Goal: Find specific page/section

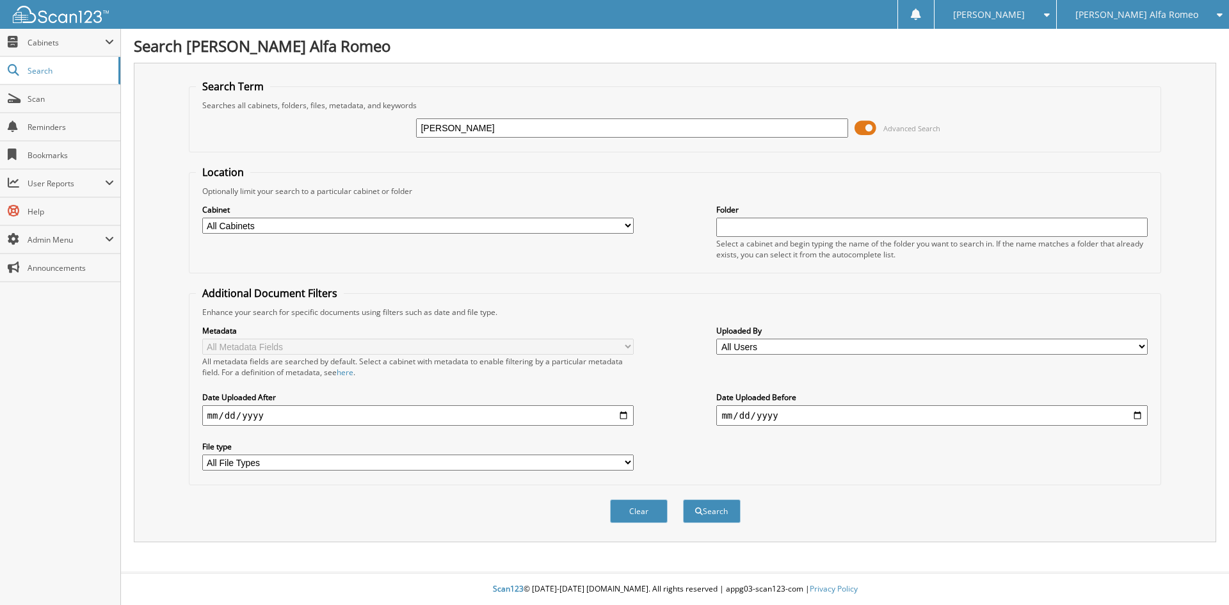
type input "[PERSON_NAME]"
click at [683, 499] on button "Search" at bounding box center [712, 511] width 58 height 24
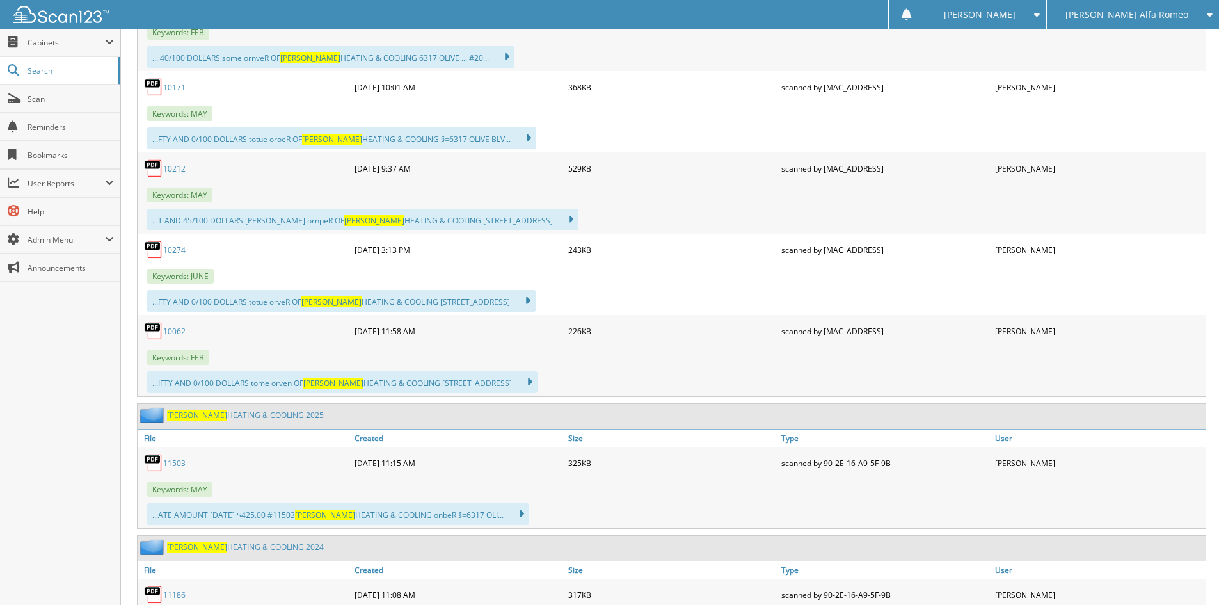
scroll to position [768, 0]
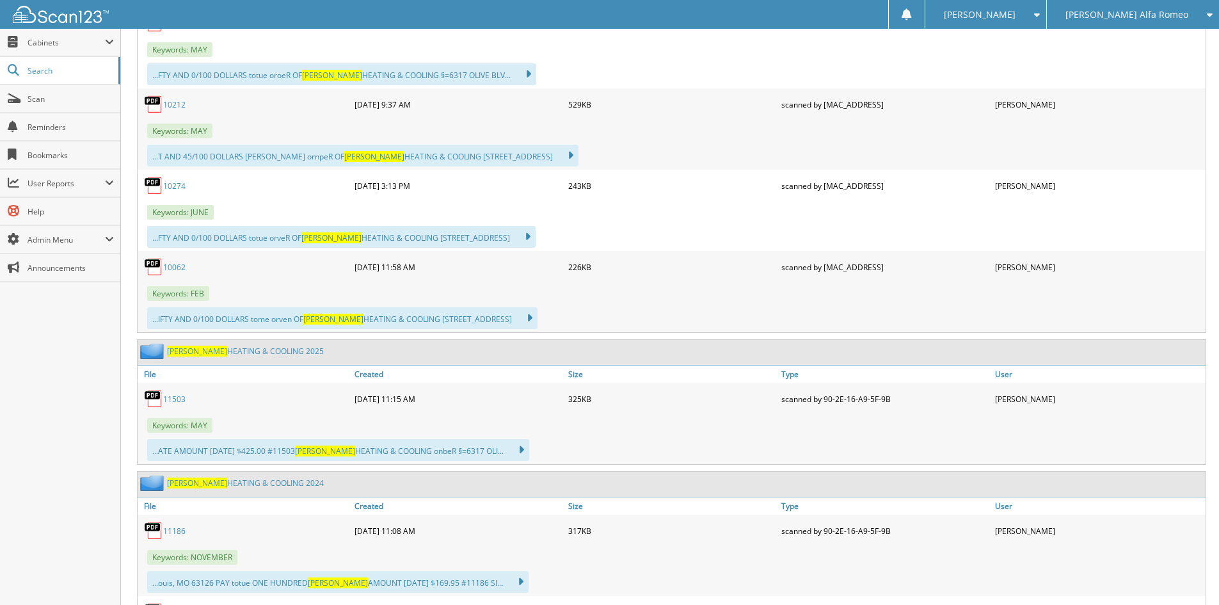
click at [177, 401] on link "11503" at bounding box center [174, 399] width 22 height 11
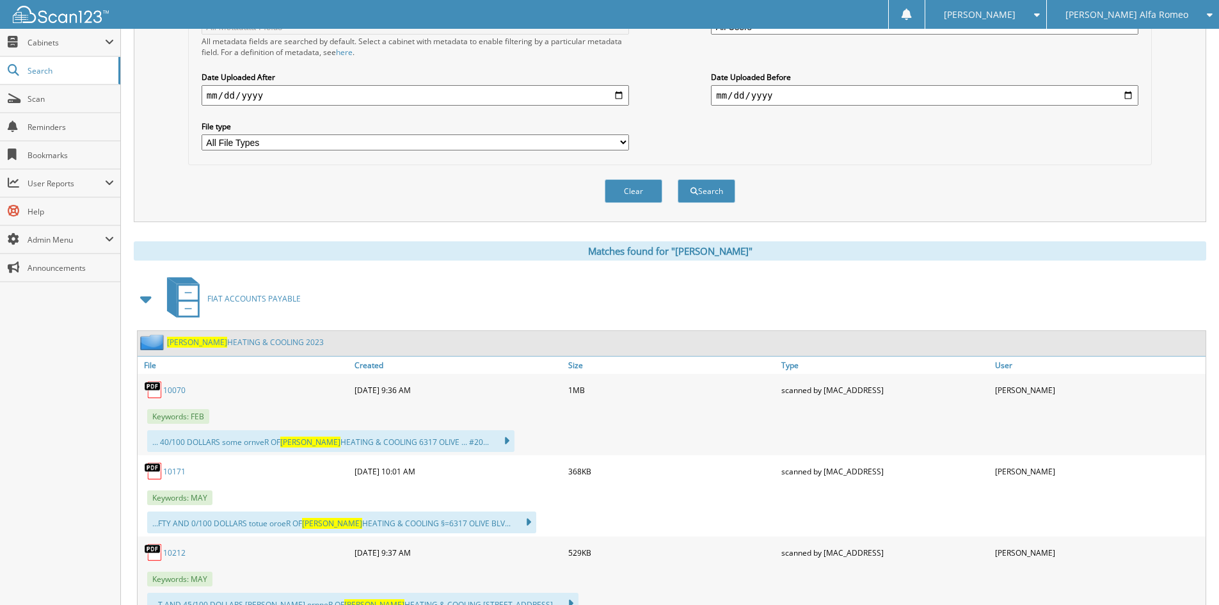
scroll to position [0, 0]
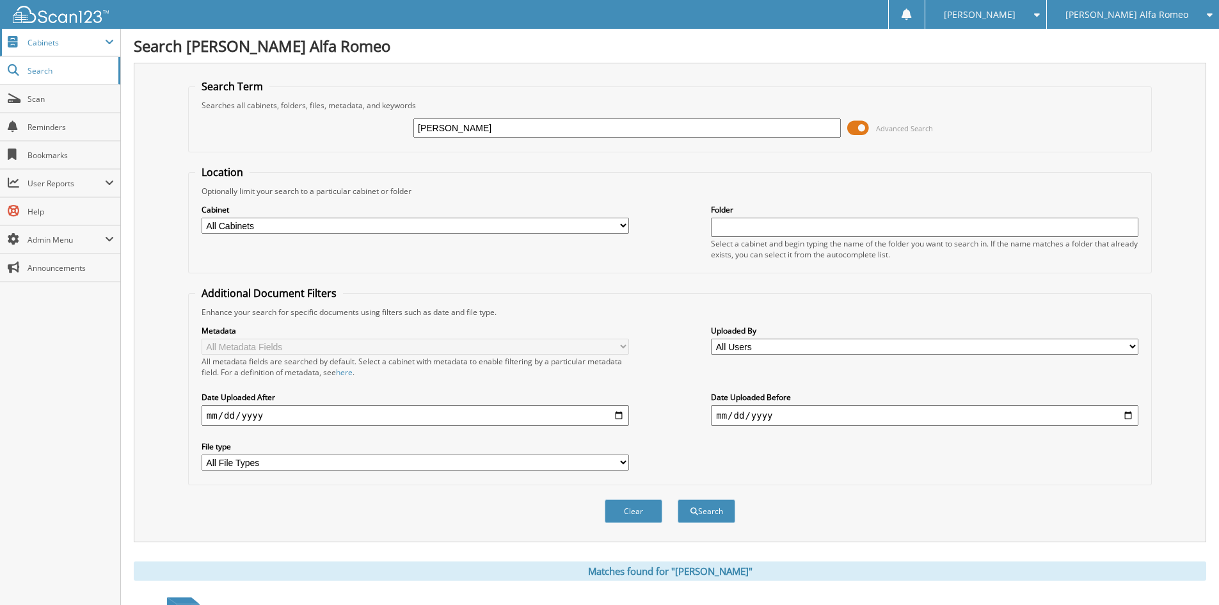
click at [45, 42] on span "Cabinets" at bounding box center [66, 42] width 77 height 11
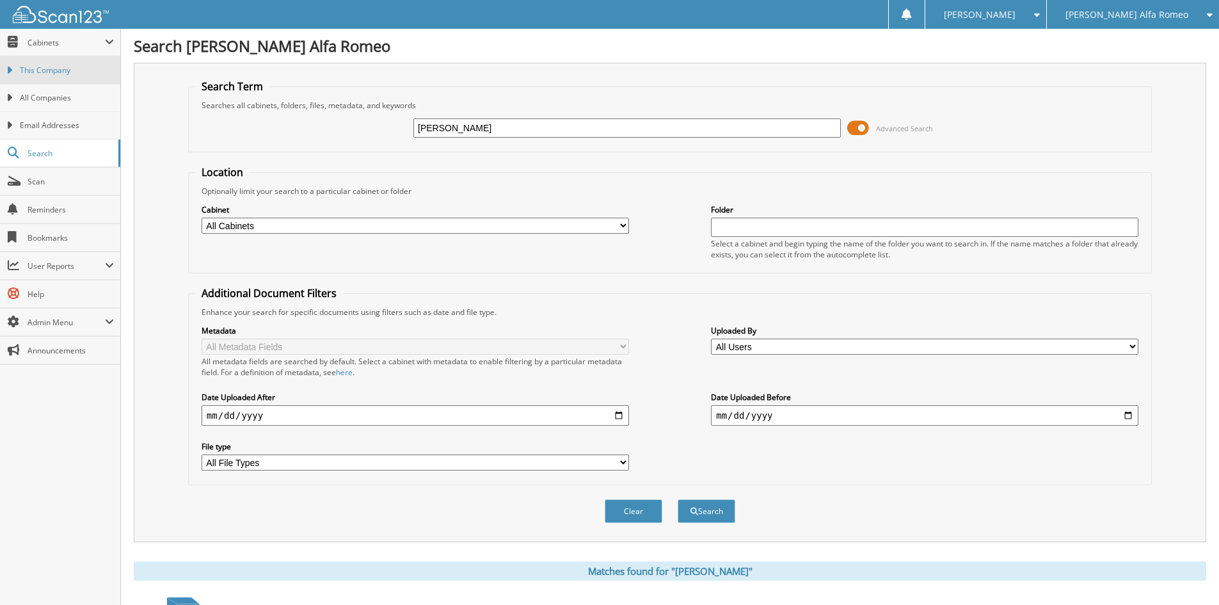
click at [67, 76] on link "This Company" at bounding box center [60, 70] width 120 height 28
